Goal: Information Seeking & Learning: Learn about a topic

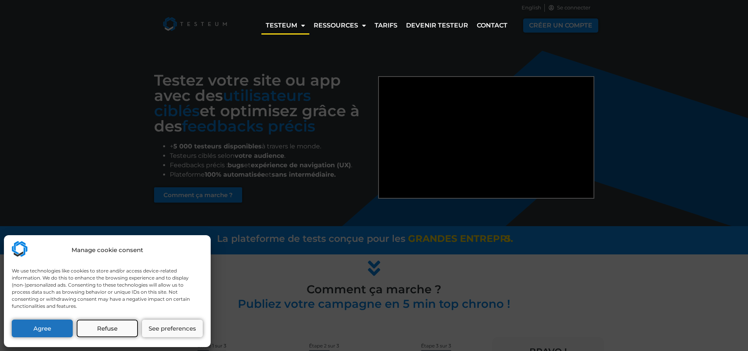
click at [121, 324] on button "Refuse" at bounding box center [107, 329] width 61 height 18
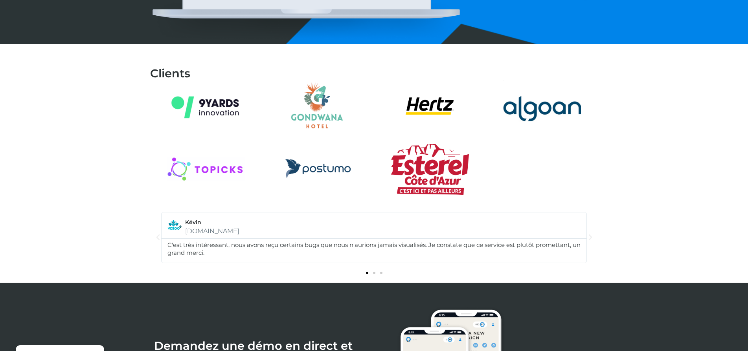
scroll to position [864, 0]
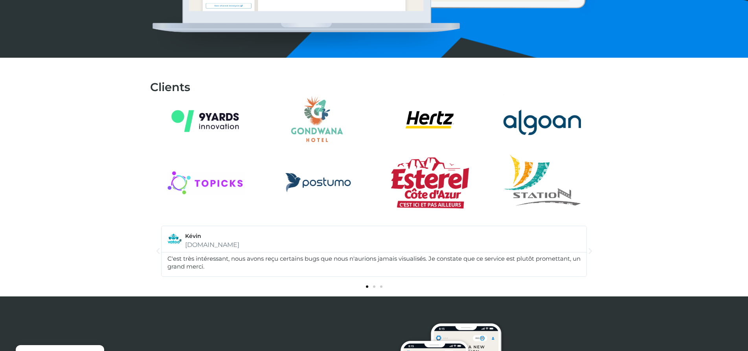
click at [590, 249] on icon "Next slide" at bounding box center [590, 251] width 8 height 8
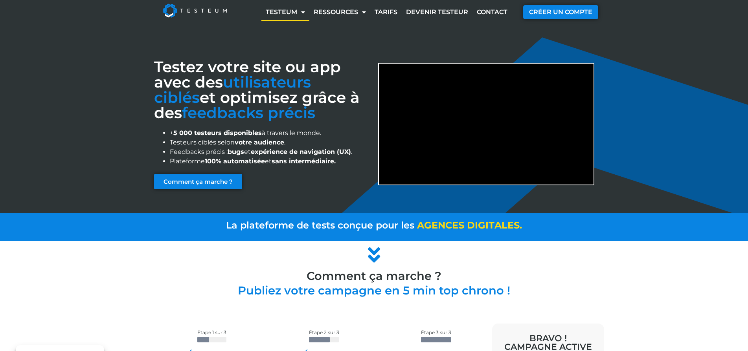
scroll to position [0, 0]
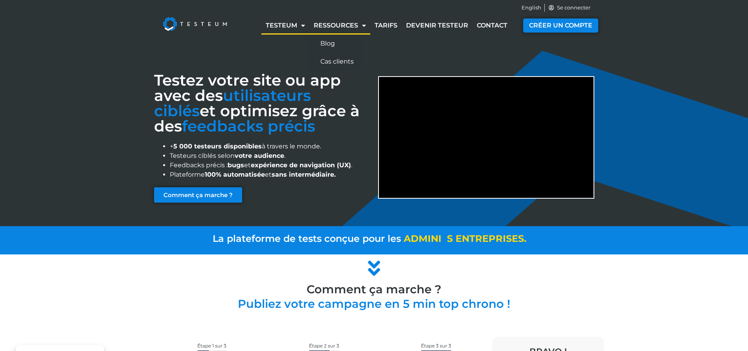
click at [352, 29] on link "Ressources" at bounding box center [339, 25] width 61 height 18
click at [341, 60] on link "Cas clients" at bounding box center [335, 62] width 52 height 18
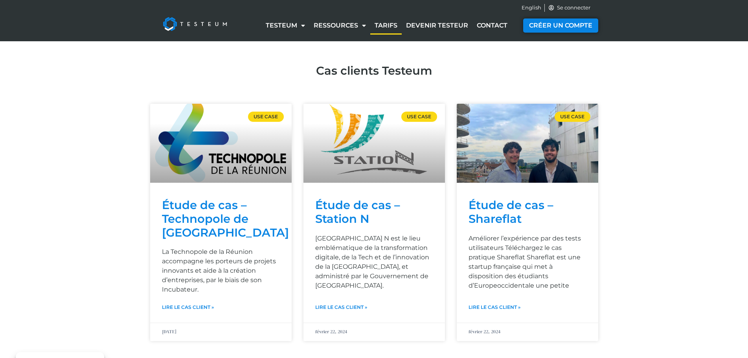
click at [387, 24] on link "Tarifs" at bounding box center [385, 25] width 31 height 18
click at [421, 29] on link "Devenir testeur" at bounding box center [436, 25] width 71 height 18
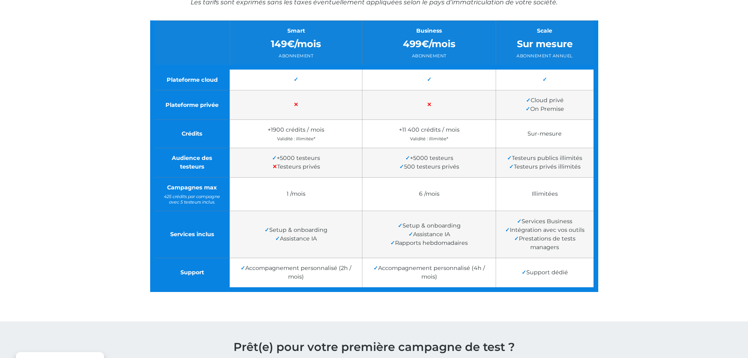
scroll to position [135, 0]
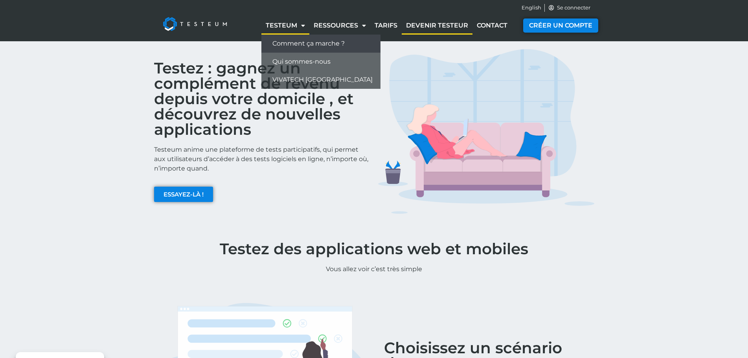
click at [283, 44] on link "Comment ça marche ?" at bounding box center [320, 44] width 119 height 18
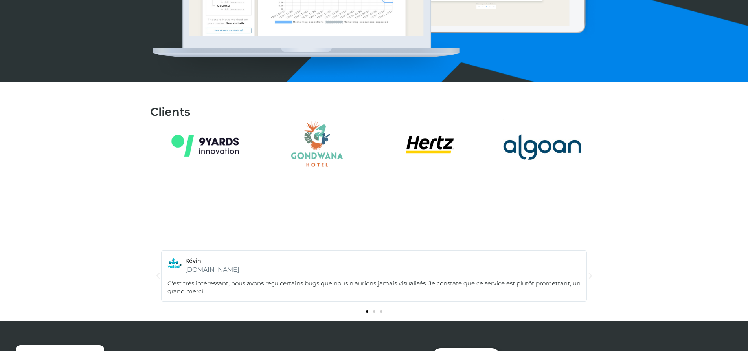
scroll to position [826, 0]
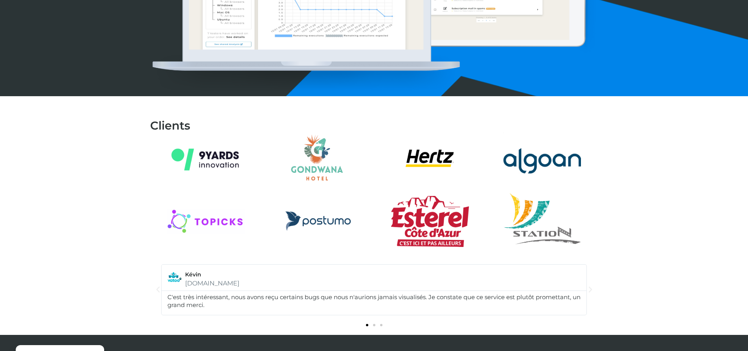
click at [590, 289] on icon "Next slide" at bounding box center [590, 290] width 8 height 8
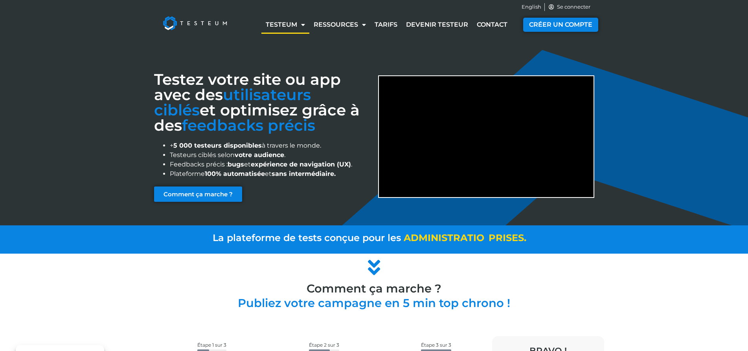
scroll to position [0, 0]
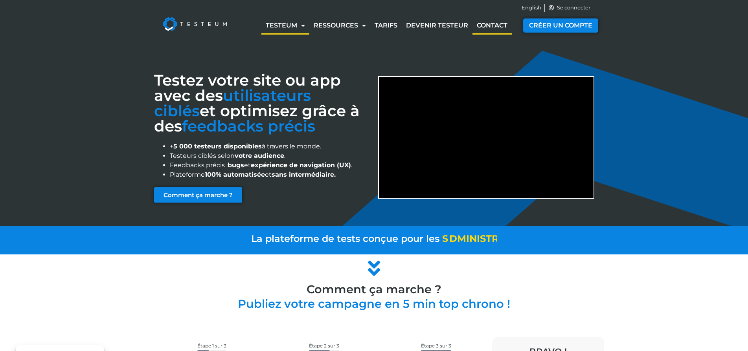
click at [495, 28] on link "Contact" at bounding box center [491, 25] width 39 height 18
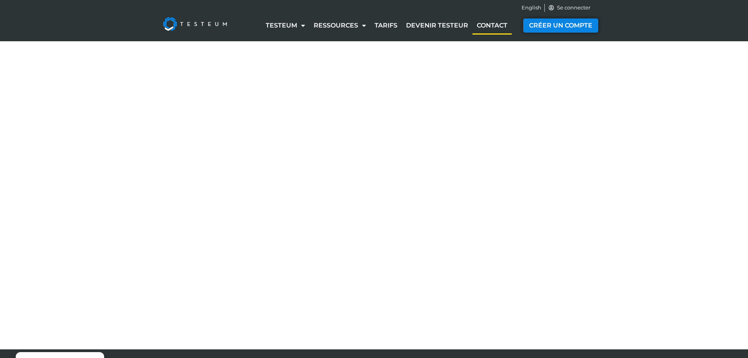
select select "NC"
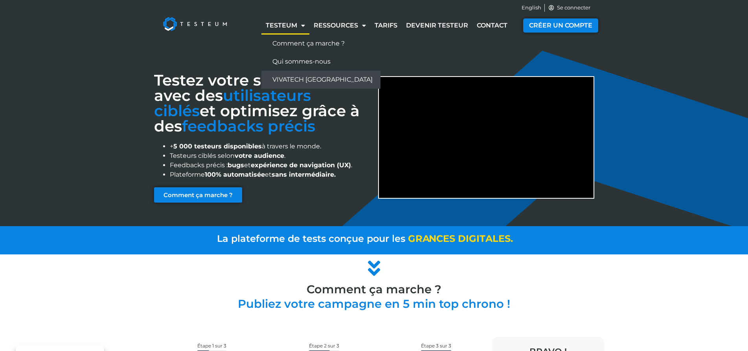
click at [286, 81] on link "VIVATECH [GEOGRAPHIC_DATA]" at bounding box center [320, 80] width 119 height 18
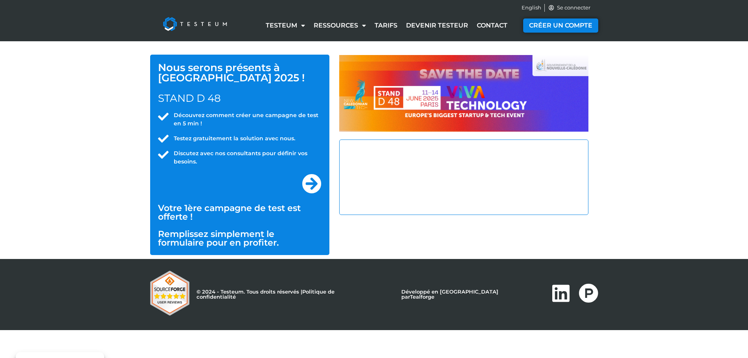
select select "NC"
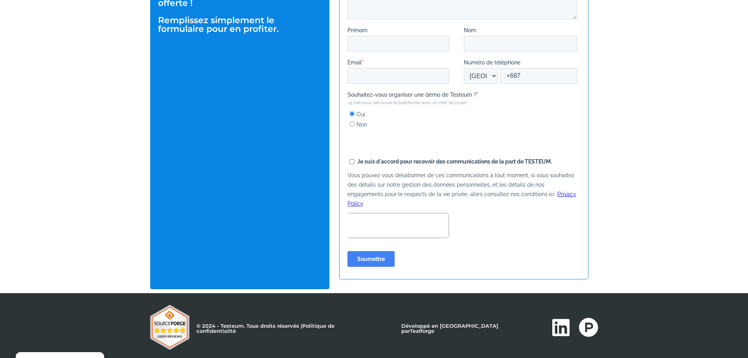
scroll to position [220, 0]
